Goal: Transaction & Acquisition: Purchase product/service

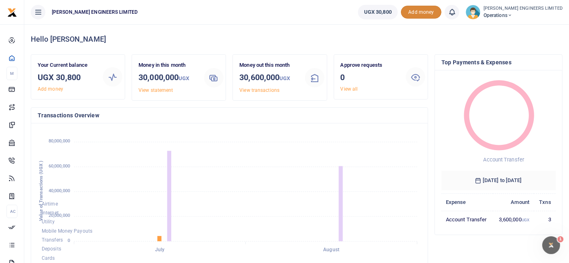
click at [442, 13] on span "Add money" at bounding box center [421, 12] width 41 height 13
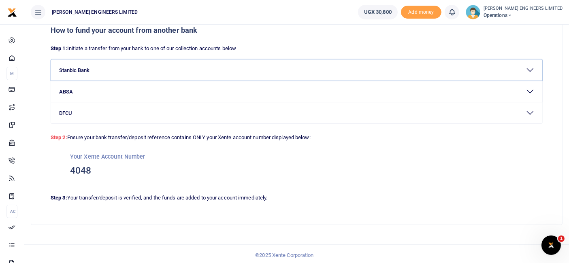
click at [79, 71] on button "Stanbic Bank" at bounding box center [297, 70] width 492 height 21
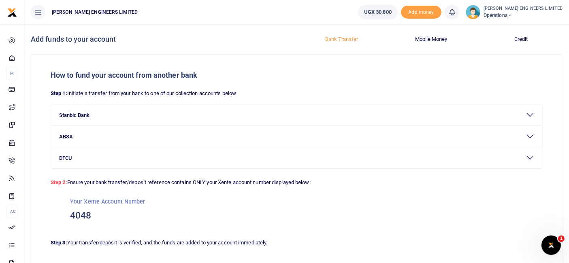
click at [513, 14] on icon at bounding box center [510, 16] width 5 height 6
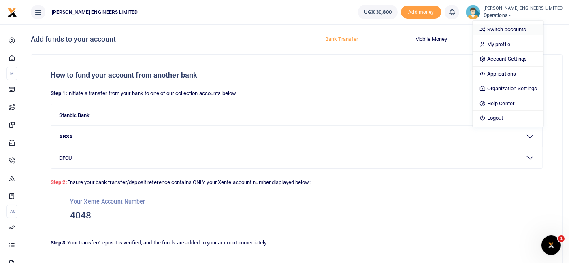
click at [528, 30] on link "Switch accounts" at bounding box center [508, 29] width 71 height 11
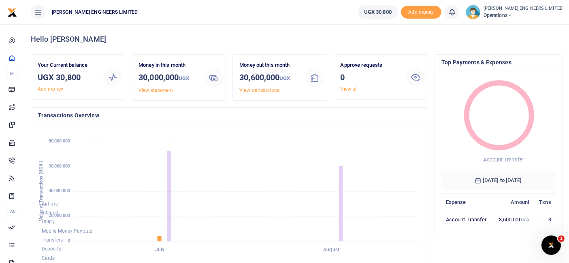
click at [513, 13] on icon at bounding box center [510, 16] width 5 height 6
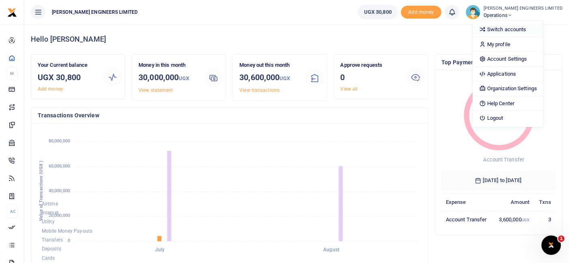
click at [527, 28] on link "Switch accounts" at bounding box center [508, 29] width 71 height 11
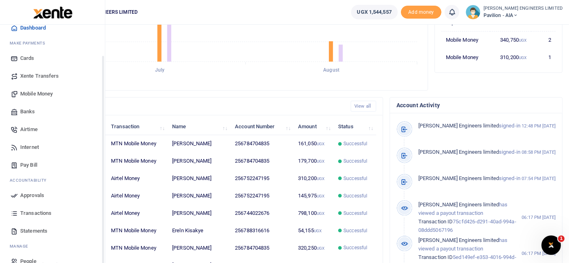
scroll to position [43, 0]
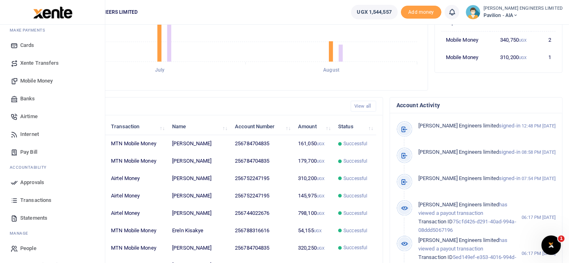
click at [34, 198] on span "Transactions" at bounding box center [35, 201] width 31 height 8
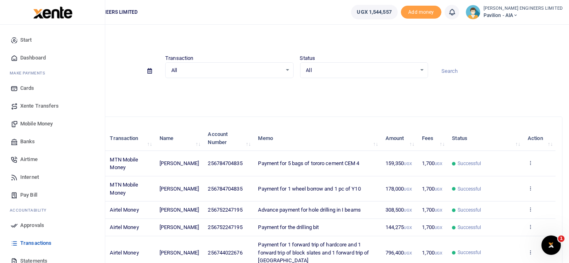
click at [32, 124] on span "Mobile Money" at bounding box center [36, 124] width 32 height 8
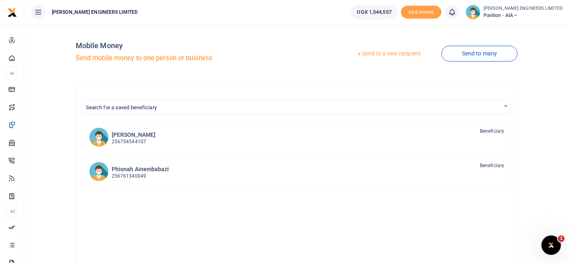
click at [391, 54] on link "Send to a new recipient" at bounding box center [389, 54] width 106 height 15
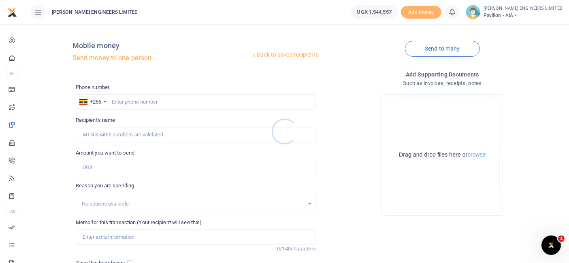
click at [135, 100] on div at bounding box center [284, 131] width 569 height 263
click at [135, 103] on div at bounding box center [284, 131] width 569 height 263
click at [135, 103] on input "text" at bounding box center [196, 101] width 240 height 15
type input "789592102"
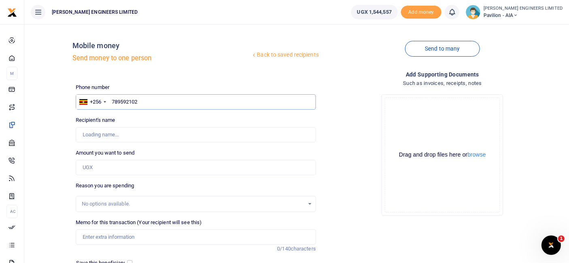
type input "Julius Mutyaba"
type input "789592102"
click at [99, 168] on input "Amount you want to send" at bounding box center [196, 167] width 240 height 15
click at [98, 168] on input "Amount you want to send" at bounding box center [196, 167] width 240 height 15
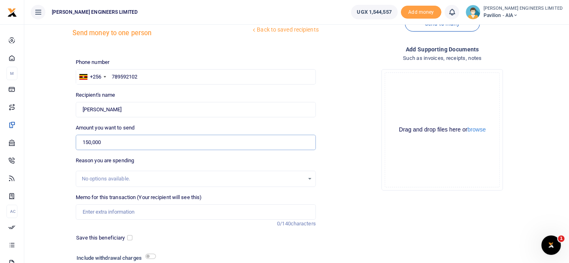
scroll to position [45, 0]
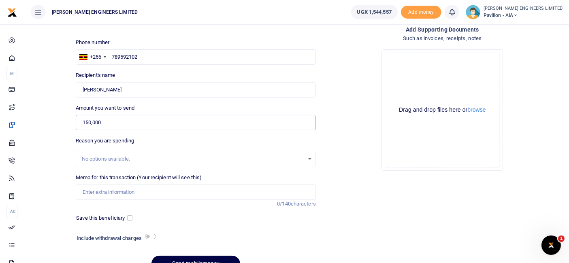
type input "150,000"
click at [100, 193] on input "Memo for this transaction (Your recipient will see this)" at bounding box center [196, 192] width 240 height 15
type input "Payment for UAH 877P car repair"
click at [151, 235] on input "checkbox" at bounding box center [150, 236] width 11 height 5
checkbox input "true"
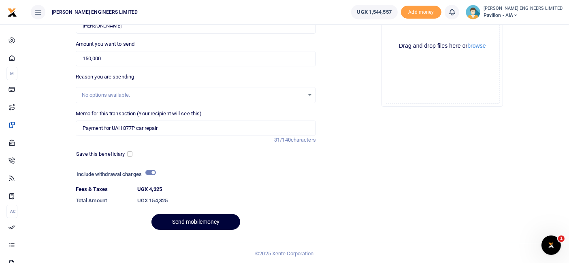
click at [210, 220] on button "Send mobilemoney" at bounding box center [196, 222] width 89 height 16
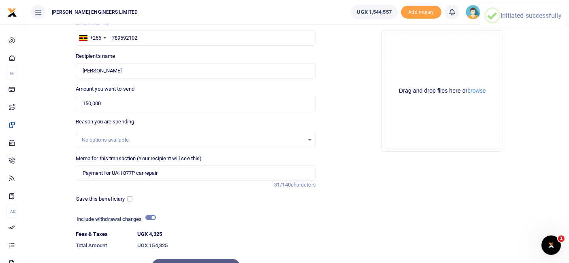
scroll to position [0, 0]
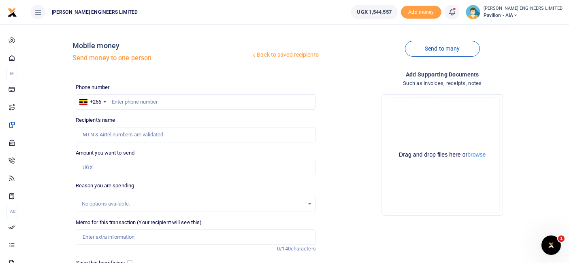
click at [456, 13] on icon at bounding box center [452, 12] width 8 height 9
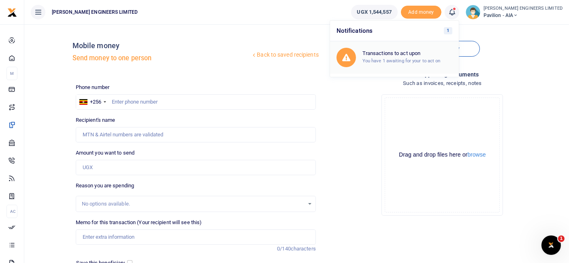
click at [421, 53] on h6 "Transactions to act upon" at bounding box center [408, 53] width 90 height 6
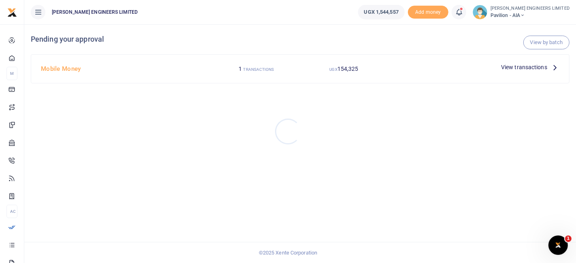
click at [509, 66] on div at bounding box center [288, 131] width 576 height 263
click at [505, 66] on span "View transactions" at bounding box center [524, 67] width 46 height 9
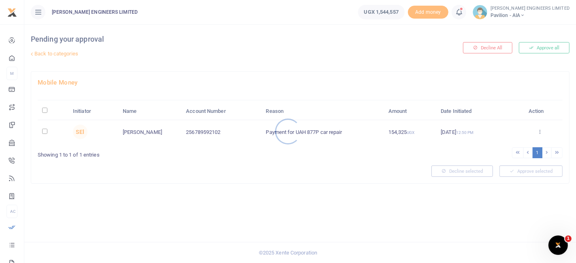
click at [44, 132] on div at bounding box center [288, 131] width 576 height 263
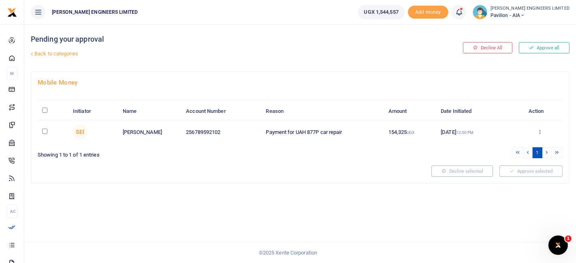
click at [44, 132] on input "checkbox" at bounding box center [44, 131] width 5 height 5
checkbox input "true"
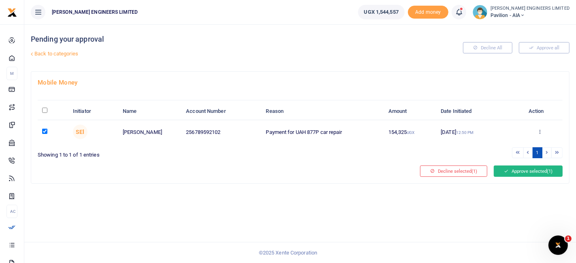
click at [522, 169] on button "Approve selected (1)" at bounding box center [528, 171] width 69 height 11
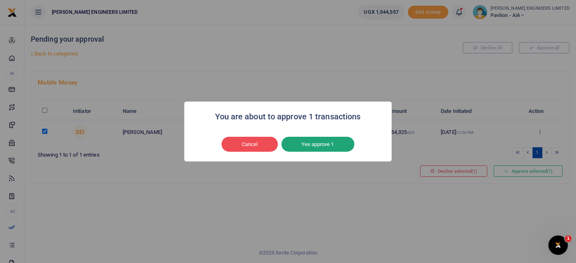
click at [326, 142] on button "Yes approve 1" at bounding box center [318, 144] width 73 height 15
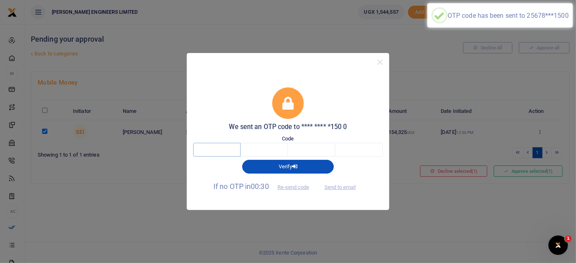
click at [220, 149] on input "text" at bounding box center [216, 150] width 47 height 14
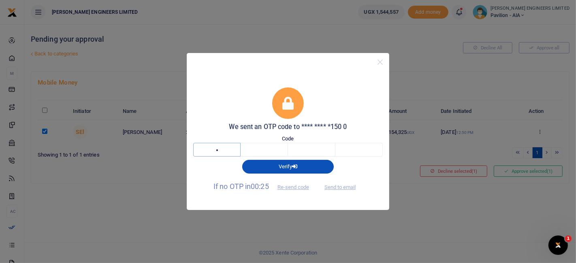
type input "4"
type input "8"
type input "6"
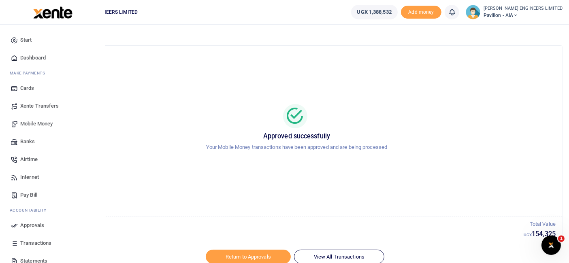
click at [33, 124] on span "Mobile Money" at bounding box center [36, 124] width 32 height 8
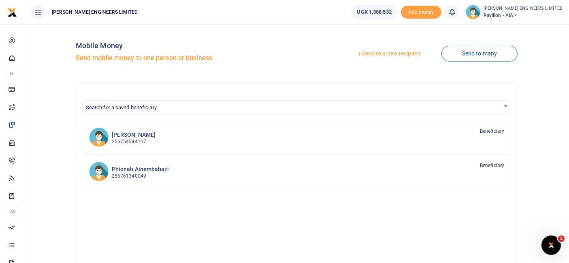
click at [399, 54] on link "Send to a new recipient" at bounding box center [389, 54] width 106 height 15
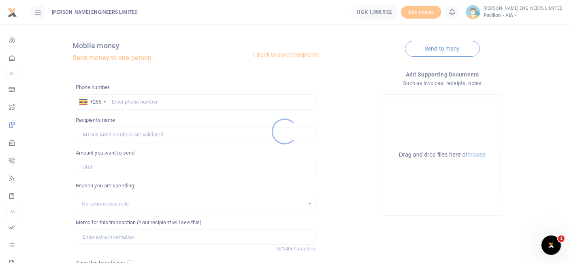
click at [127, 103] on div at bounding box center [284, 131] width 569 height 263
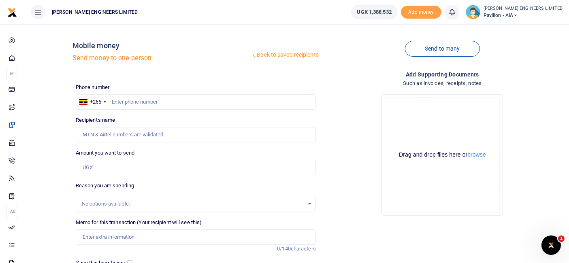
click at [133, 103] on div at bounding box center [284, 131] width 569 height 263
click at [139, 103] on input "text" at bounding box center [196, 101] width 240 height 15
type input "744022676"
type input "Beatrice Namubiru"
type input "744022676"
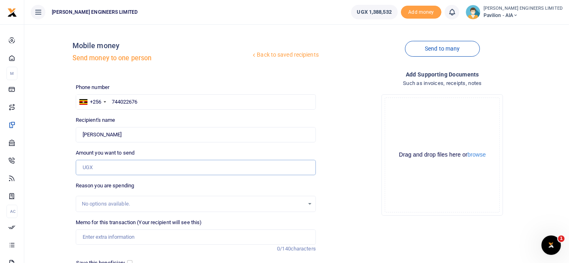
click at [97, 167] on input "Amount you want to send" at bounding box center [196, 167] width 240 height 15
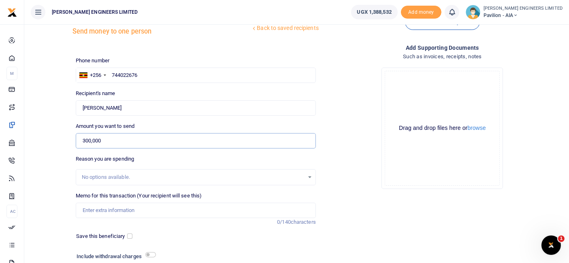
scroll to position [45, 0]
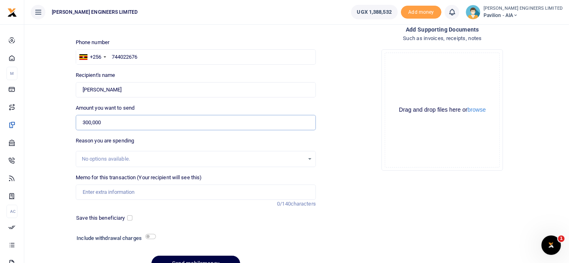
type input "300,000"
click at [98, 195] on input "Memo for this transaction (Your recipient will see this)" at bounding box center [196, 192] width 240 height 15
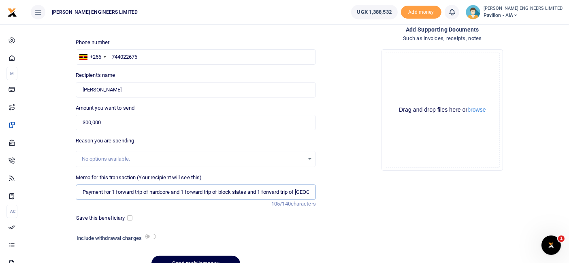
click at [293, 190] on input "Payment for 1 forward trip of hardcore and 1 forward trip of block slates and 1…" at bounding box center [196, 192] width 240 height 15
click at [181, 192] on input "Payment for 1 forward trip of hardcore and 1 forward trip of block slates and 1…" at bounding box center [196, 192] width 240 height 15
click at [252, 191] on input "Payment for 1 forward trip of block slates and 1 forward trip of lake sand" at bounding box center [196, 192] width 240 height 15
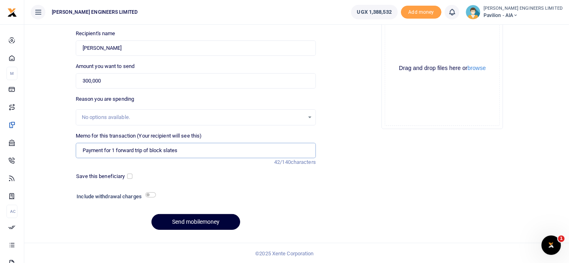
type input "Payment for 1 forward trip of block slates"
click at [201, 220] on button "Send mobilemoney" at bounding box center [196, 222] width 89 height 16
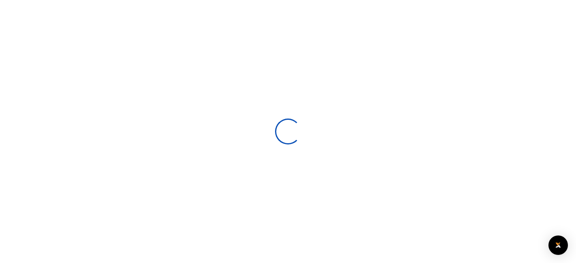
select select
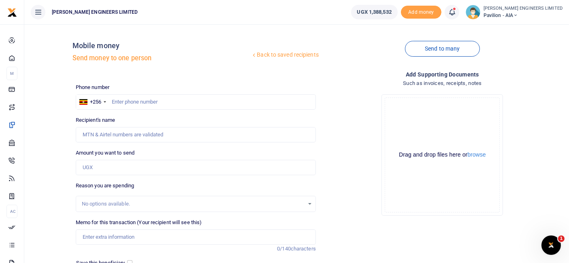
click at [456, 11] on icon at bounding box center [452, 12] width 8 height 9
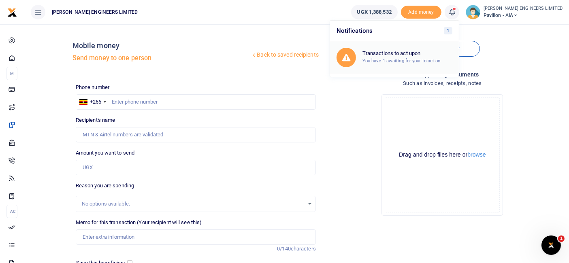
click at [419, 54] on h6 "Transactions to act upon" at bounding box center [408, 53] width 90 height 6
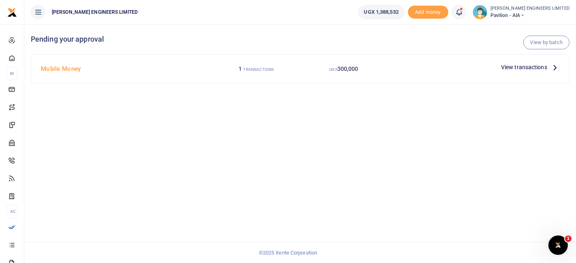
click at [337, 70] on small "UGX" at bounding box center [333, 69] width 8 height 4
click at [268, 69] on small "TRANSACTIONS" at bounding box center [259, 69] width 31 height 4
click at [507, 66] on span "View transactions" at bounding box center [524, 67] width 46 height 9
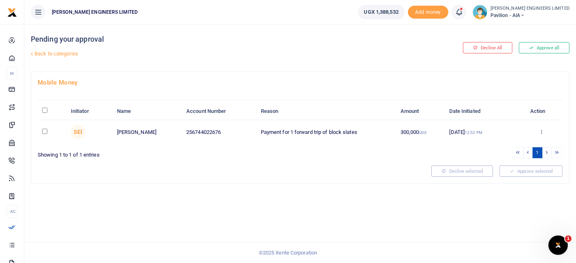
click at [45, 131] on input "checkbox" at bounding box center [44, 131] width 5 height 5
checkbox input "true"
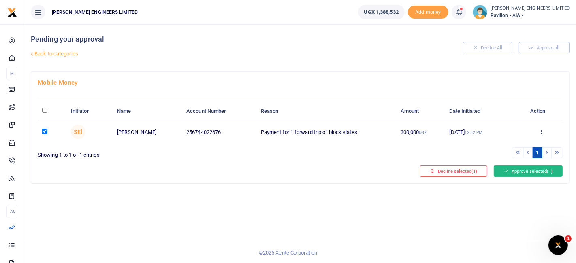
click at [515, 171] on button "Approve selected (1)" at bounding box center [528, 171] width 69 height 11
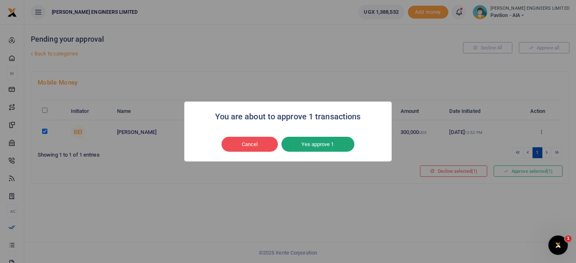
click at [322, 148] on button "Yes approve 1" at bounding box center [318, 144] width 73 height 15
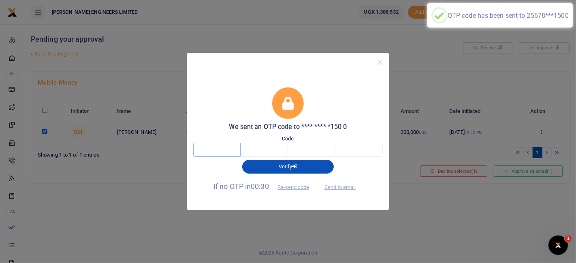
click at [225, 150] on input "text" at bounding box center [216, 150] width 47 height 14
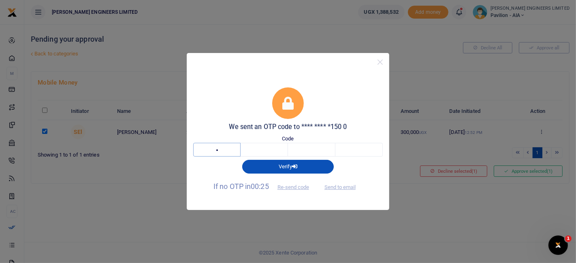
type input "6"
type input "9"
type input "2"
type input "7"
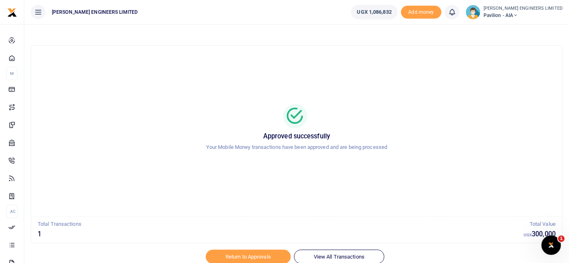
click at [518, 15] on icon at bounding box center [515, 16] width 5 height 6
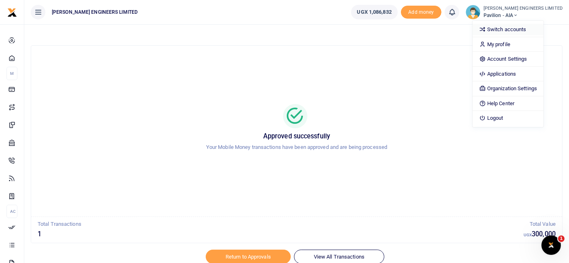
click at [530, 27] on link "Switch accounts" at bounding box center [508, 29] width 71 height 11
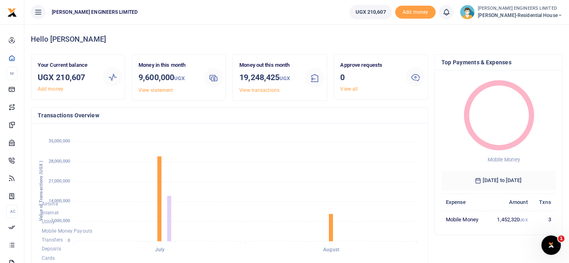
click at [560, 15] on icon at bounding box center [560, 16] width 5 height 6
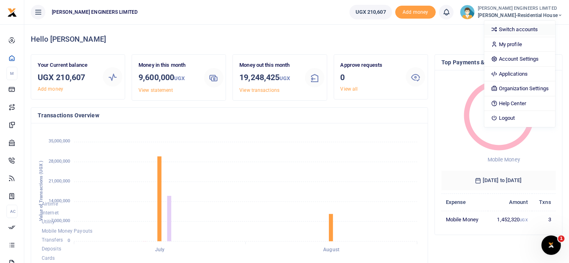
click at [524, 28] on link "Switch accounts" at bounding box center [520, 29] width 71 height 11
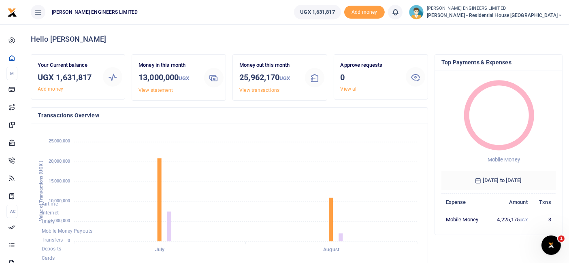
click at [283, 35] on h4 "Hello [PERSON_NAME]" at bounding box center [297, 39] width 532 height 9
click at [268, 12] on ul "[PERSON_NAME] ENGINEERS LIMITED" at bounding box center [155, 12] width 263 height 24
click at [424, 15] on img at bounding box center [416, 12] width 15 height 15
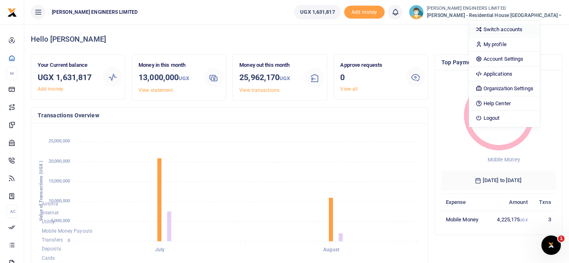
click at [533, 29] on link "Switch accounts" at bounding box center [504, 29] width 71 height 11
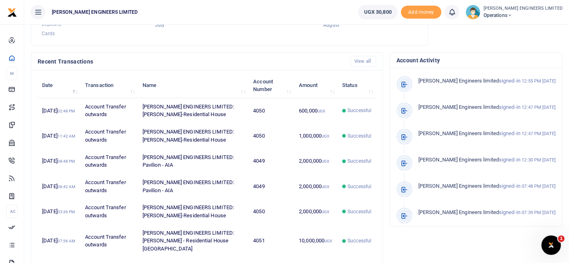
scroll to position [7, 7]
